Goal: Navigation & Orientation: Find specific page/section

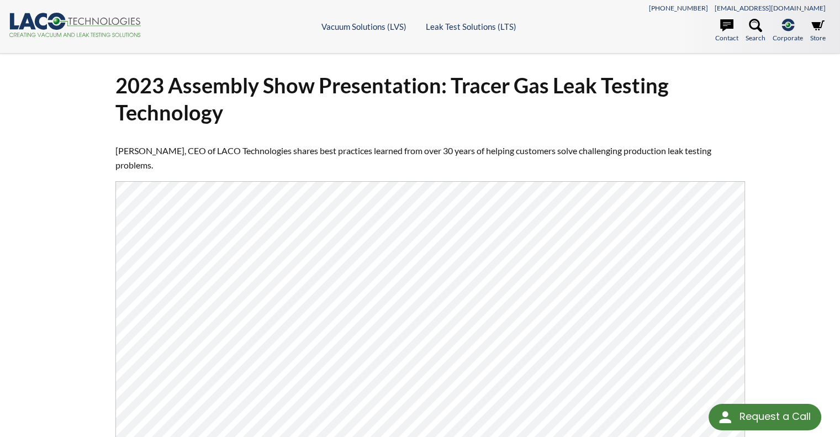
click at [65, 27] on icon ".cls-1{fill:#193661;}.cls-2{fill:#58595b;}.cls-3{fill:url(#radial-gradient);}.c…" at bounding box center [75, 25] width 133 height 24
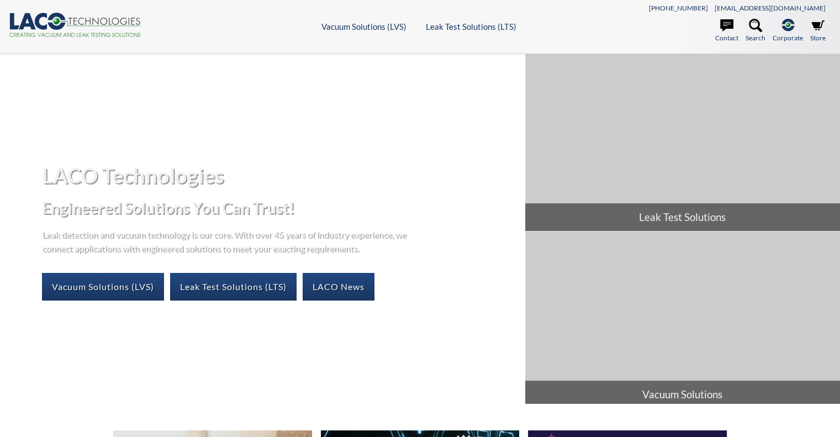
select select "언어 번역 위젯"
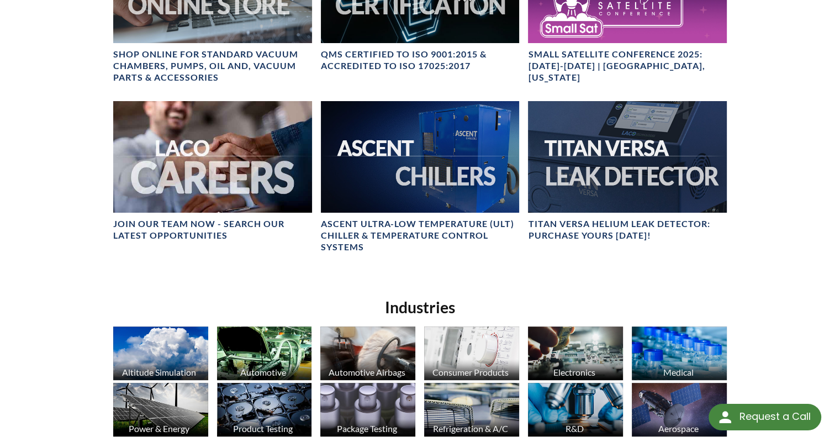
scroll to position [892, 0]
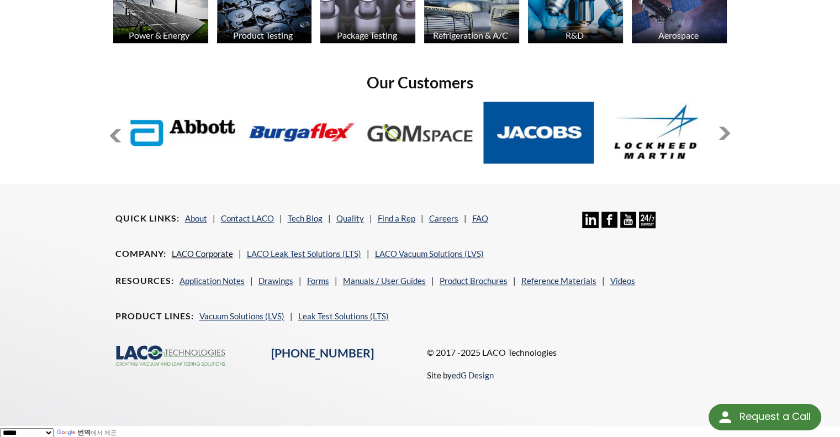
click at [204, 251] on link "LACO Corporate" at bounding box center [202, 254] width 61 height 10
click at [706, 280] on nav "Resources Application Notes Drawings Forms Manuals / User Guides Product Brochu…" at bounding box center [420, 289] width 610 height 30
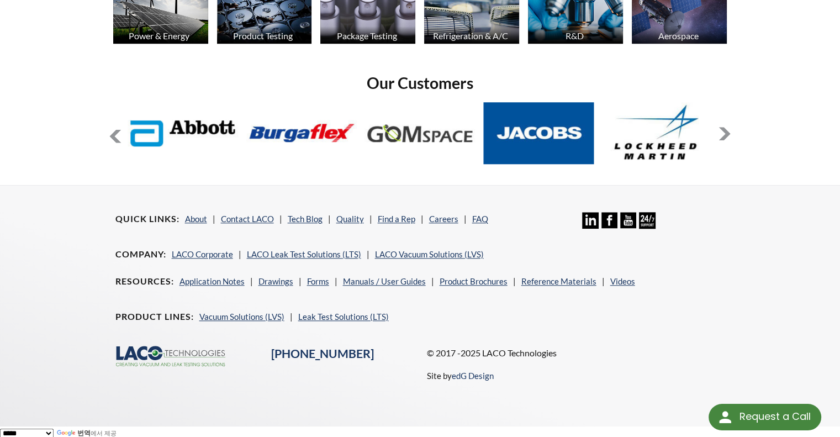
scroll to position [892, 0]
